Goal: Find specific page/section: Find specific page/section

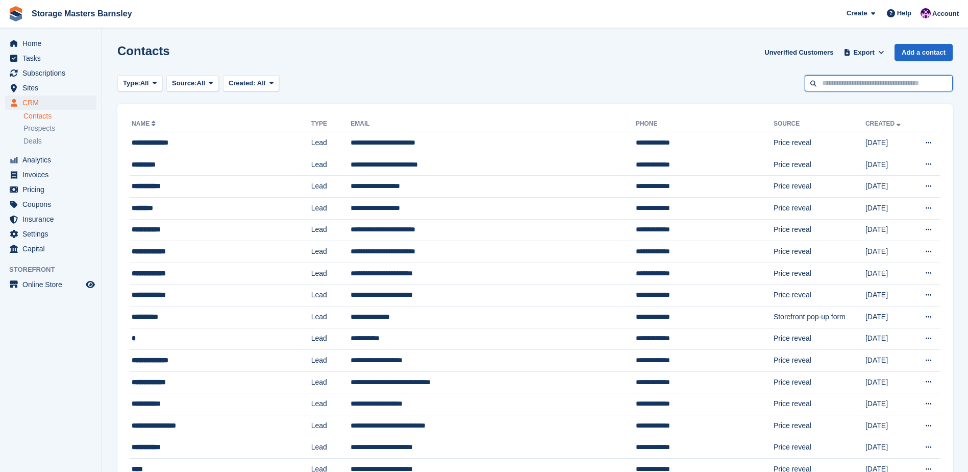
click at [849, 80] on input "text" at bounding box center [879, 83] width 148 height 17
type input "****"
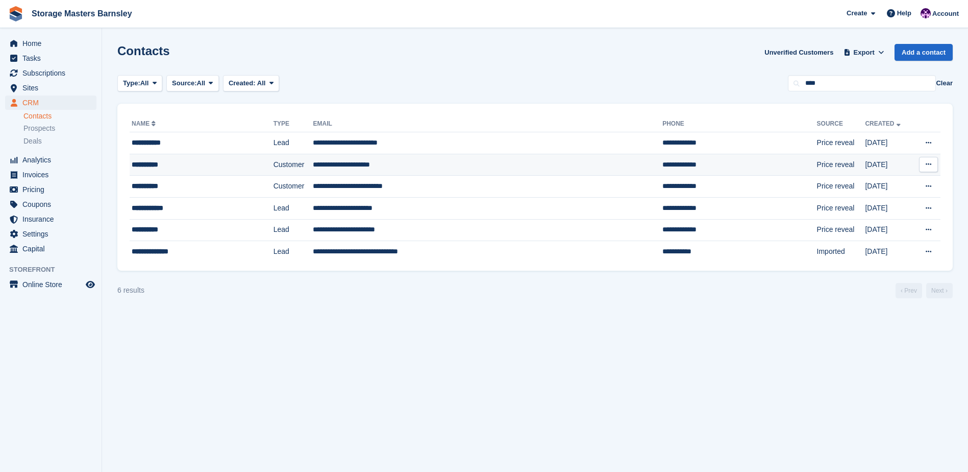
click at [412, 161] on td "**********" at bounding box center [488, 165] width 350 height 22
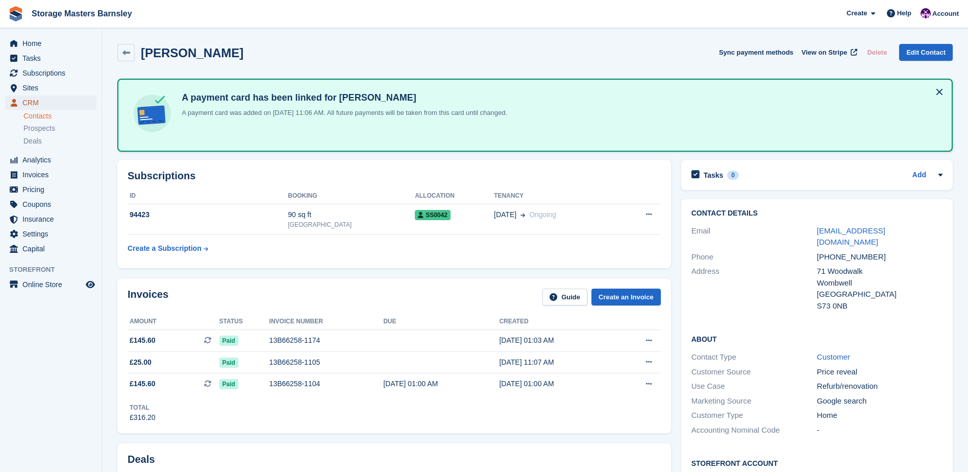
click at [50, 102] on span "CRM" at bounding box center [52, 102] width 61 height 14
